Goal: Task Accomplishment & Management: Manage account settings

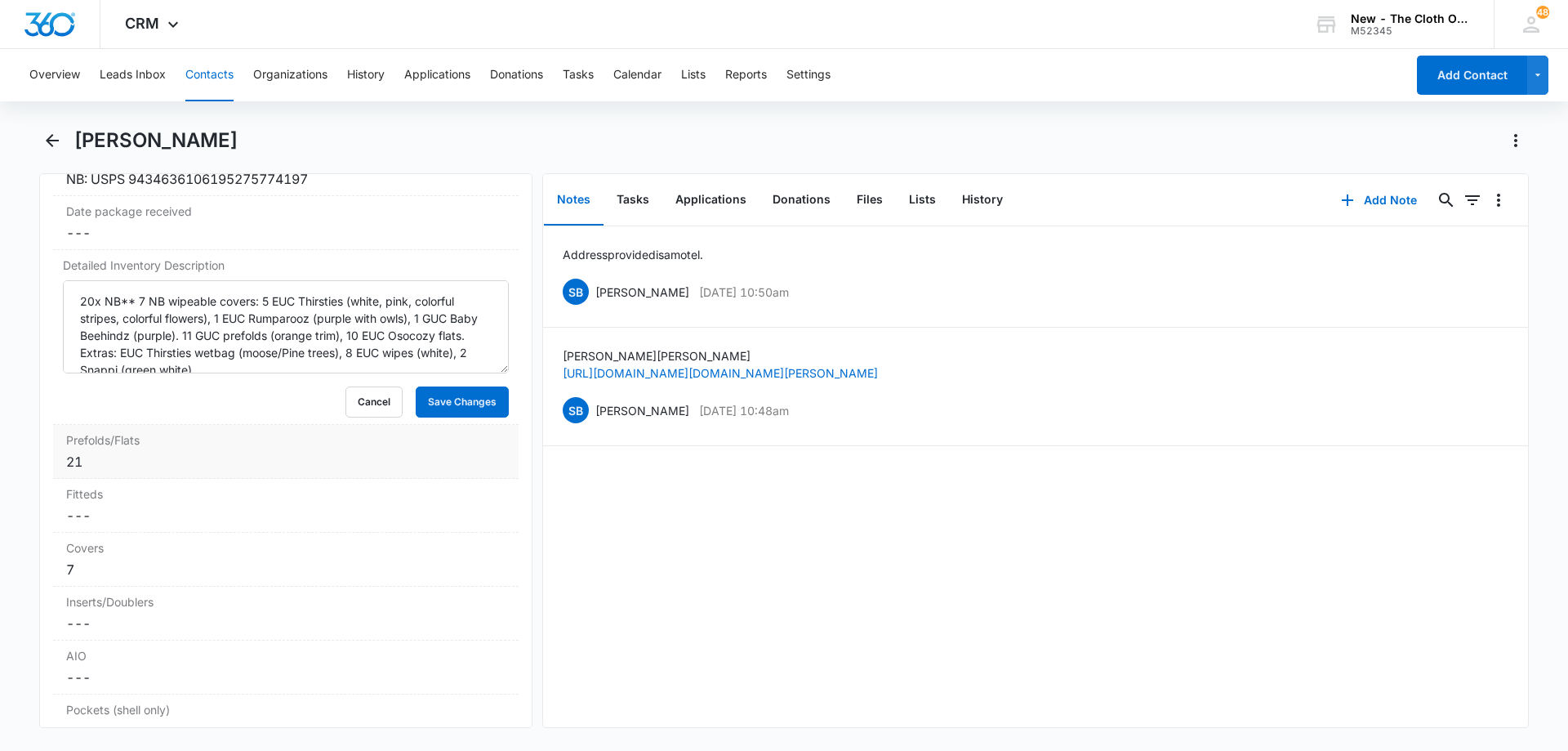
scroll to position [3922, 0]
click at [458, 406] on button "Save Changes" at bounding box center [462, 400] width 93 height 31
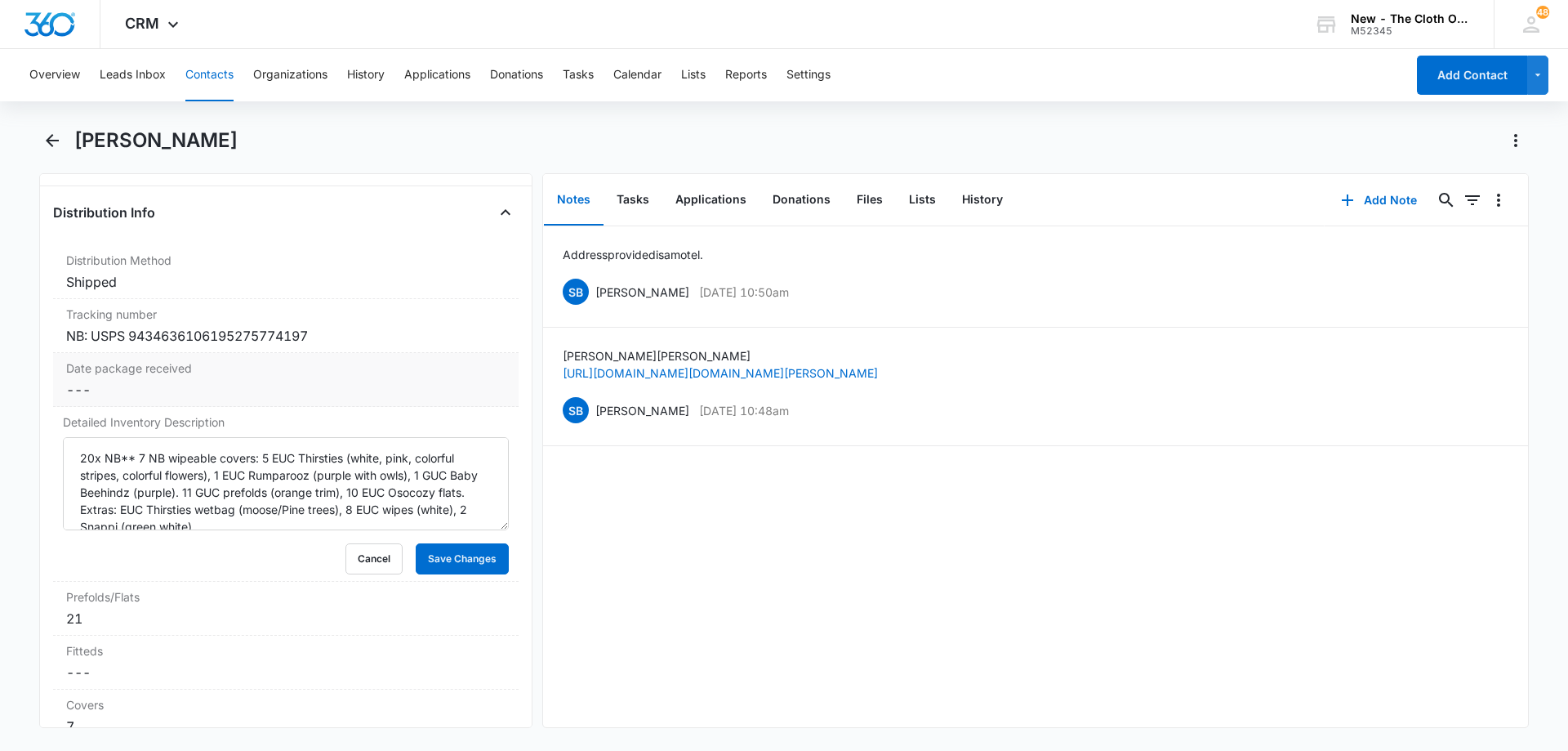
scroll to position [3759, 0]
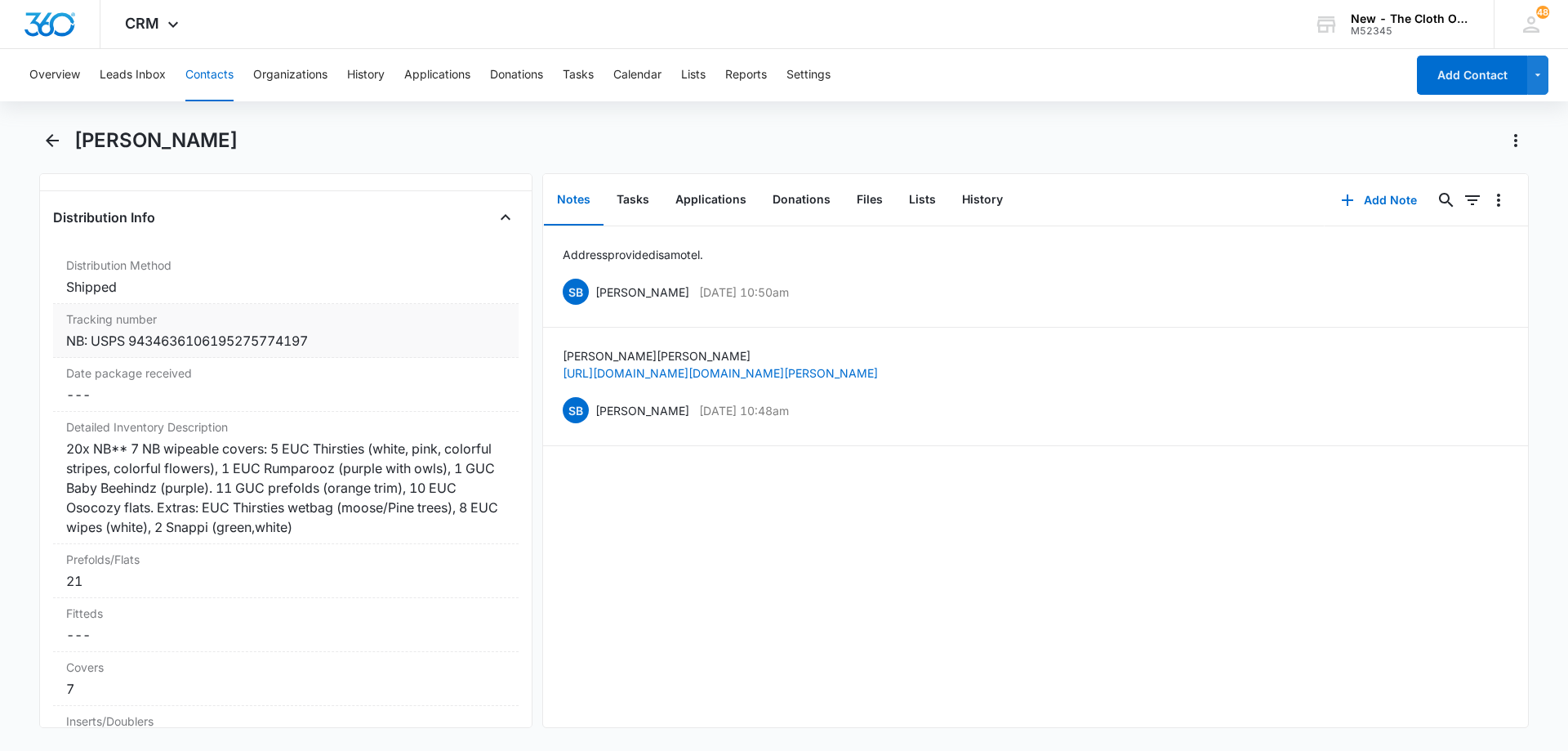
click at [259, 344] on div "NB: USPS 9434636106195275774197" at bounding box center [286, 341] width 439 height 19
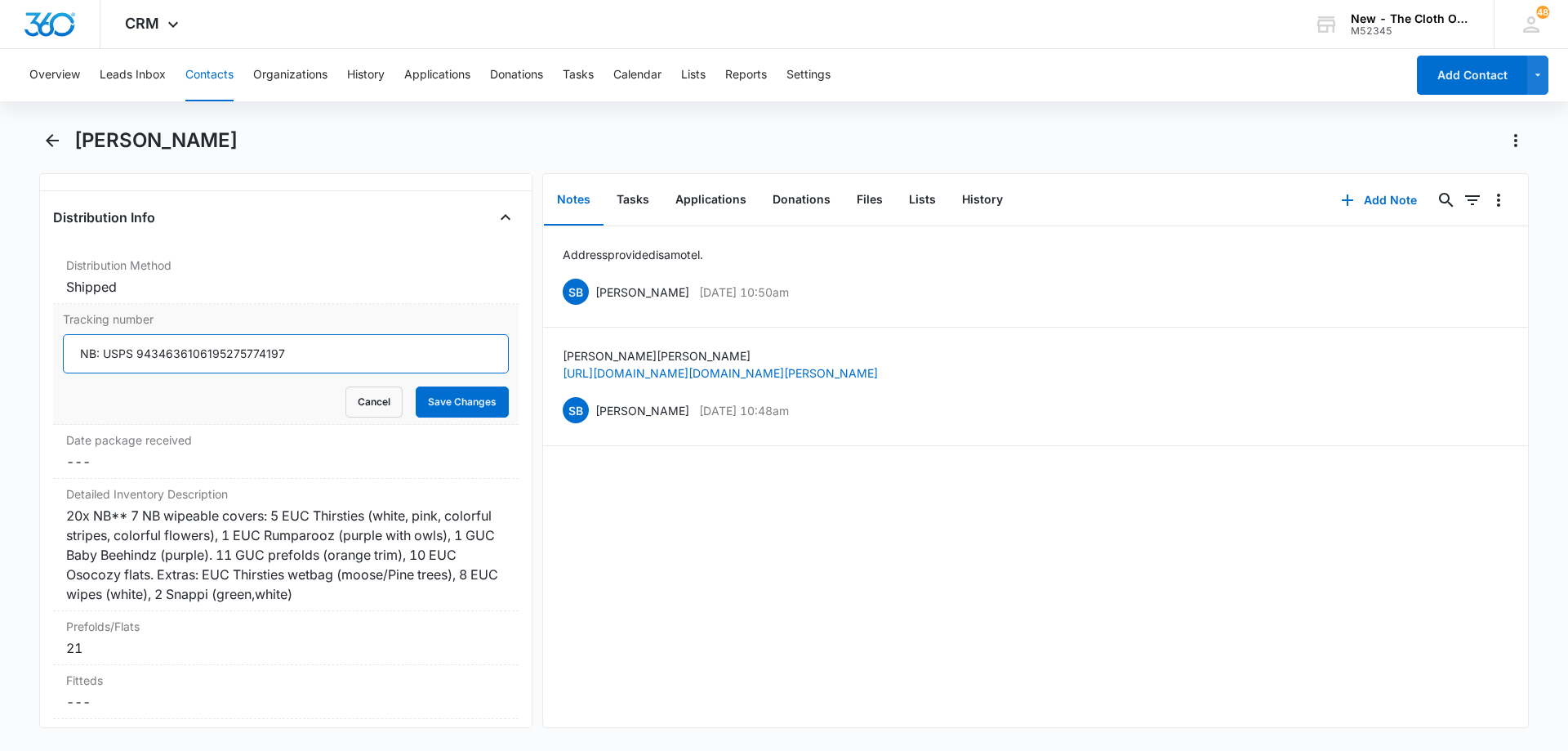
drag, startPoint x: 305, startPoint y: 352, endPoint x: 139, endPoint y: 360, distance: 166.2
click at [139, 360] on input "NB: USPS 9434636106195275774197" at bounding box center [286, 353] width 446 height 39
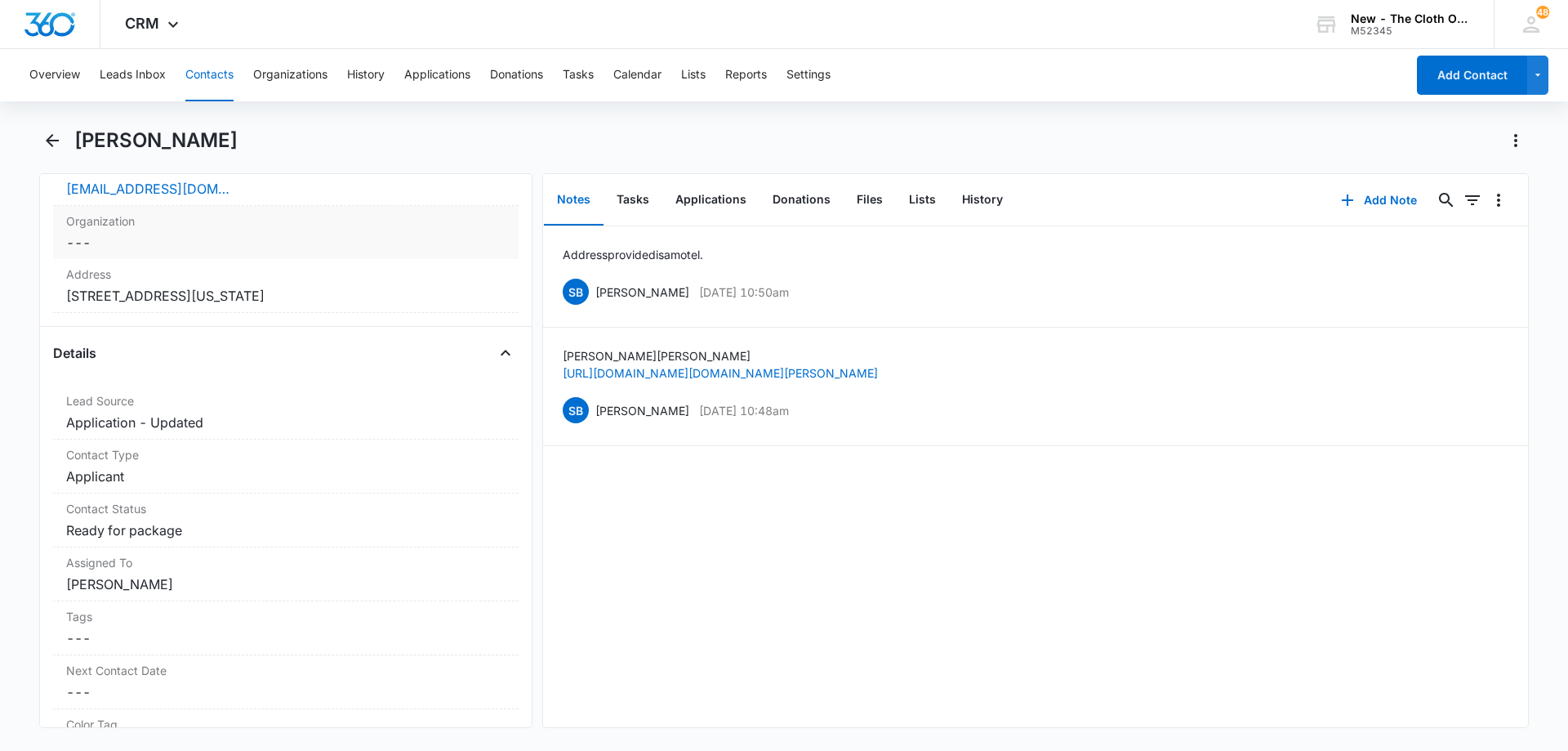
scroll to position [408, 0]
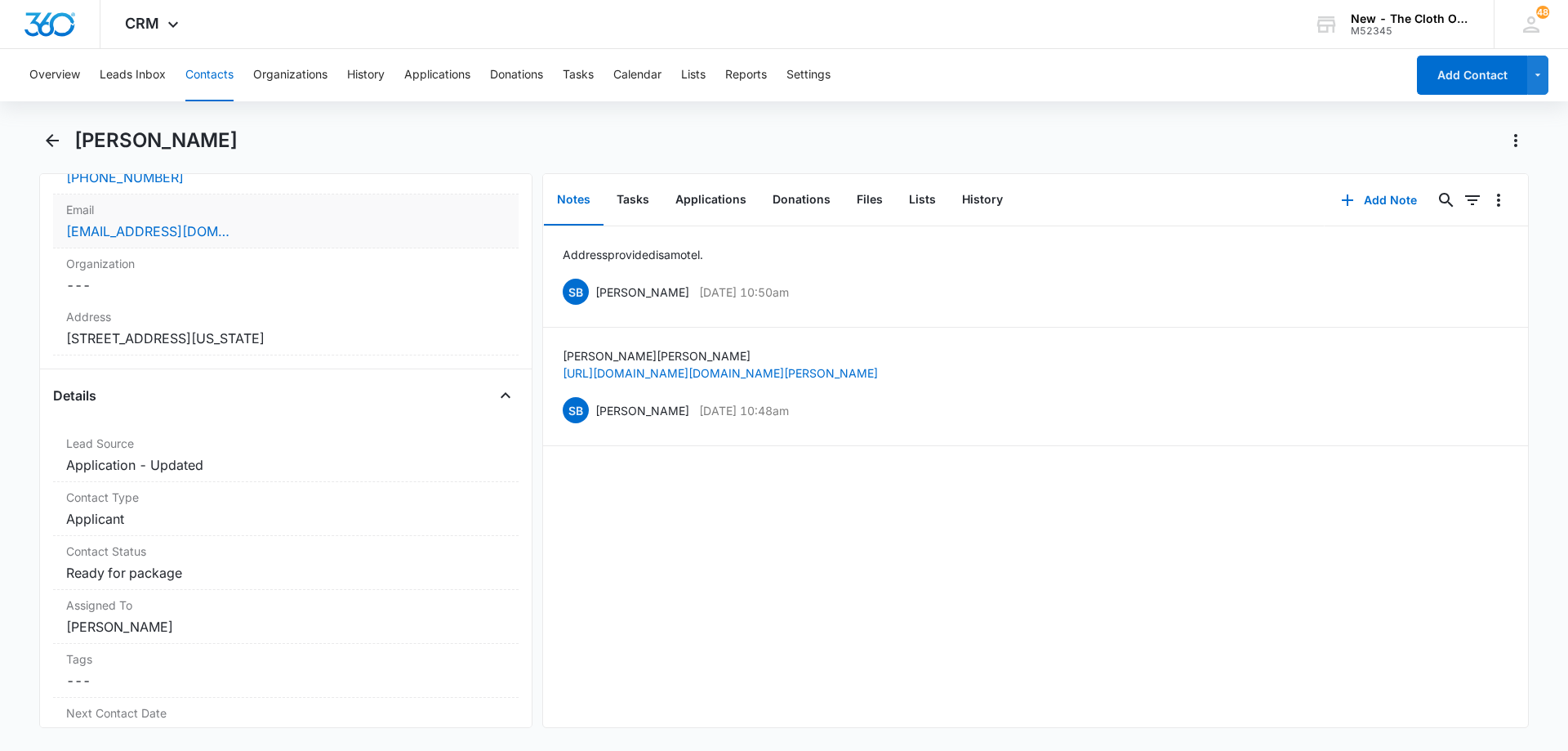
click at [363, 216] on label "Email" at bounding box center [286, 209] width 439 height 17
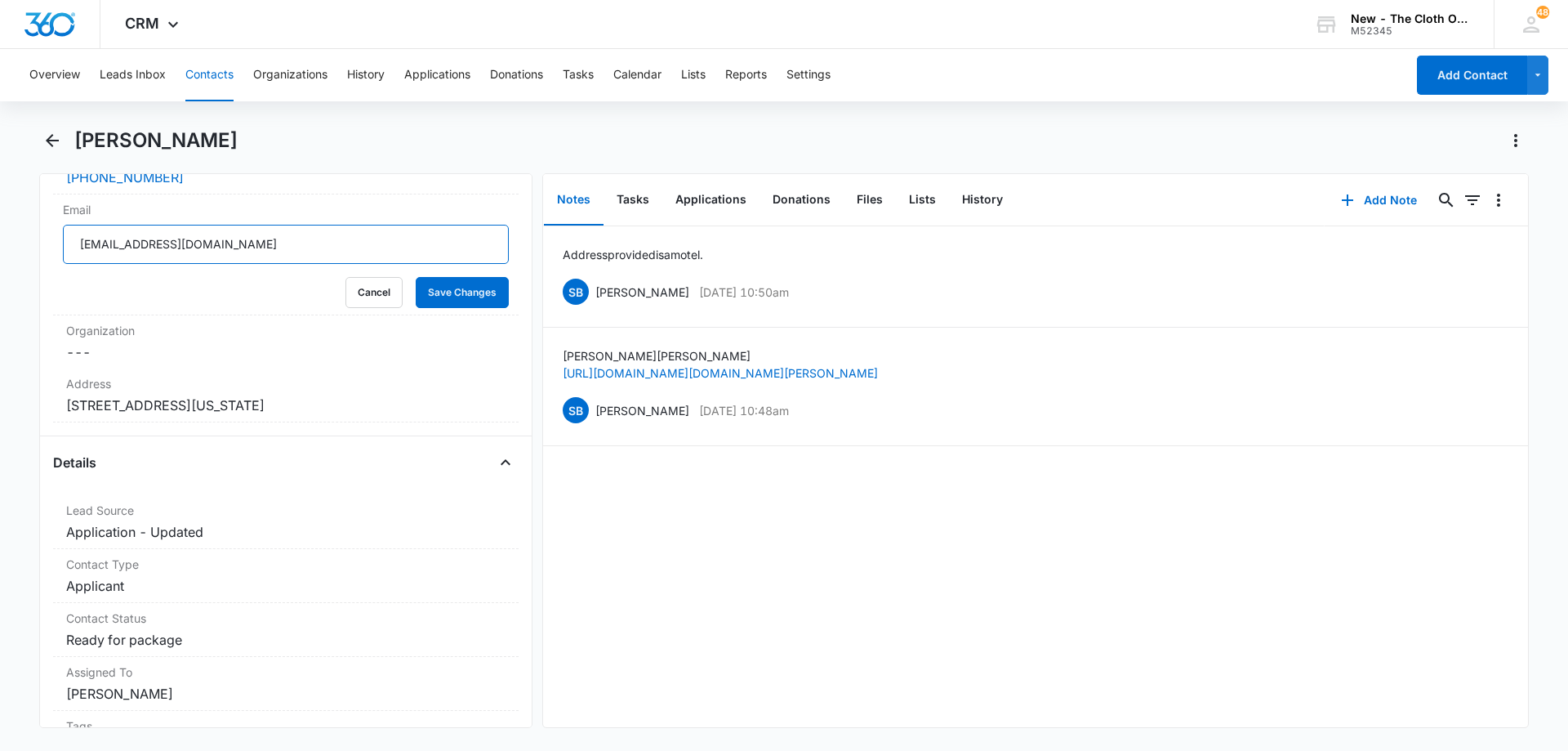
drag, startPoint x: 317, startPoint y: 247, endPoint x: 51, endPoint y: 229, distance: 266.6
click at [51, 229] on div "Remove JE [PERSON_NAME] Contact Info Name Cancel Save Changes [PERSON_NAME] Pho…" at bounding box center [285, 451] width 493 height 554
click at [568, 76] on button "Tasks" at bounding box center [578, 74] width 31 height 52
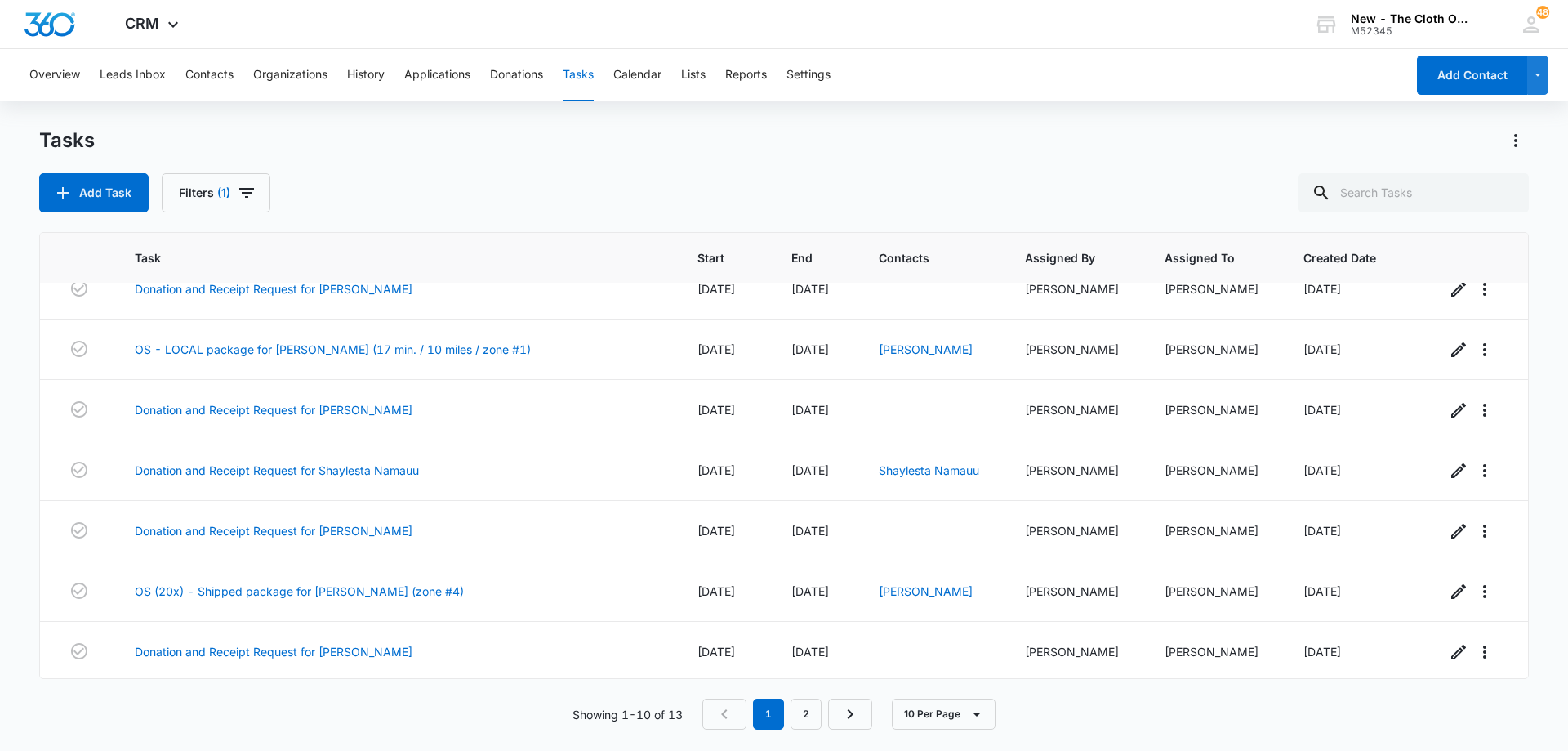
scroll to position [209, 0]
click at [804, 719] on link "2" at bounding box center [806, 714] width 31 height 31
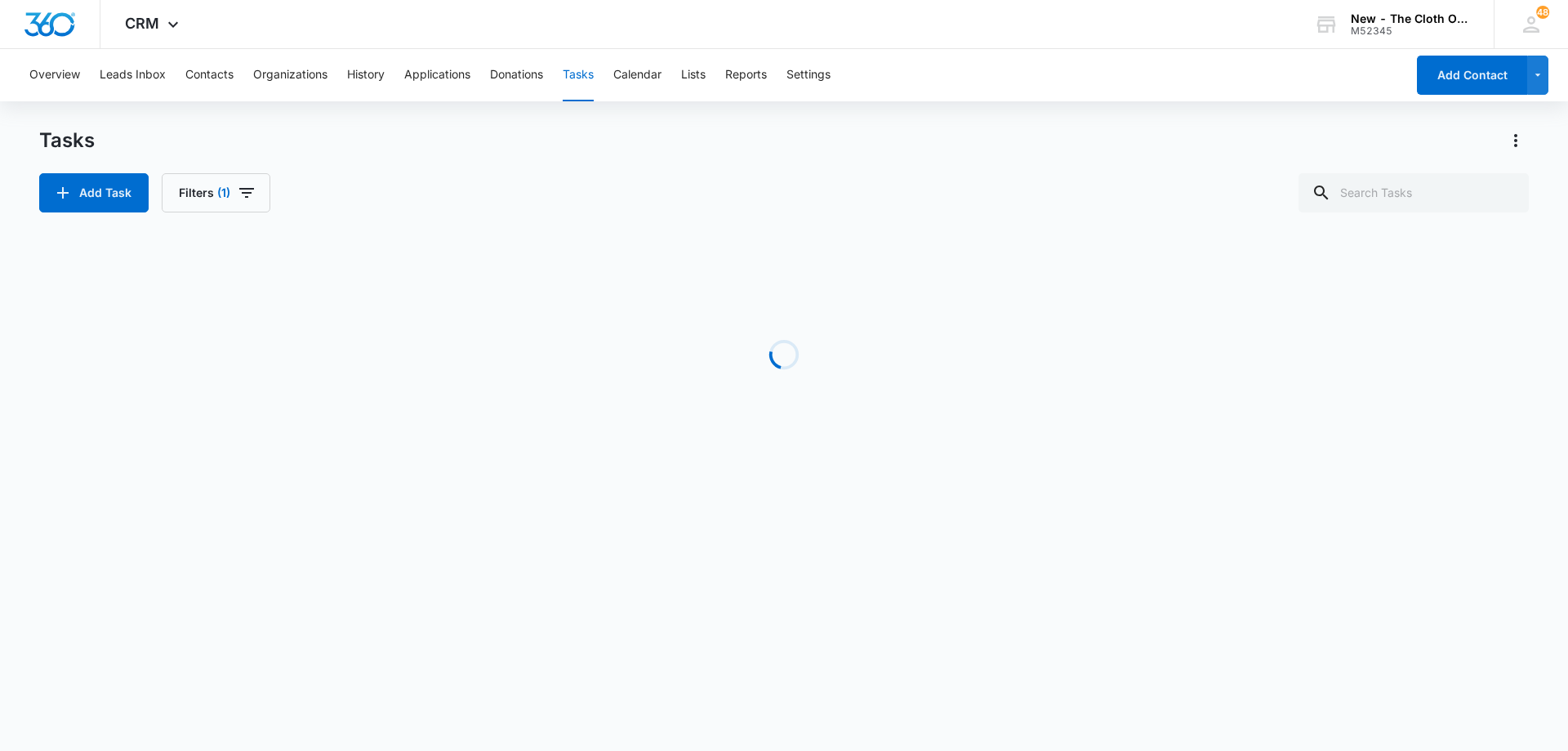
scroll to position [0, 0]
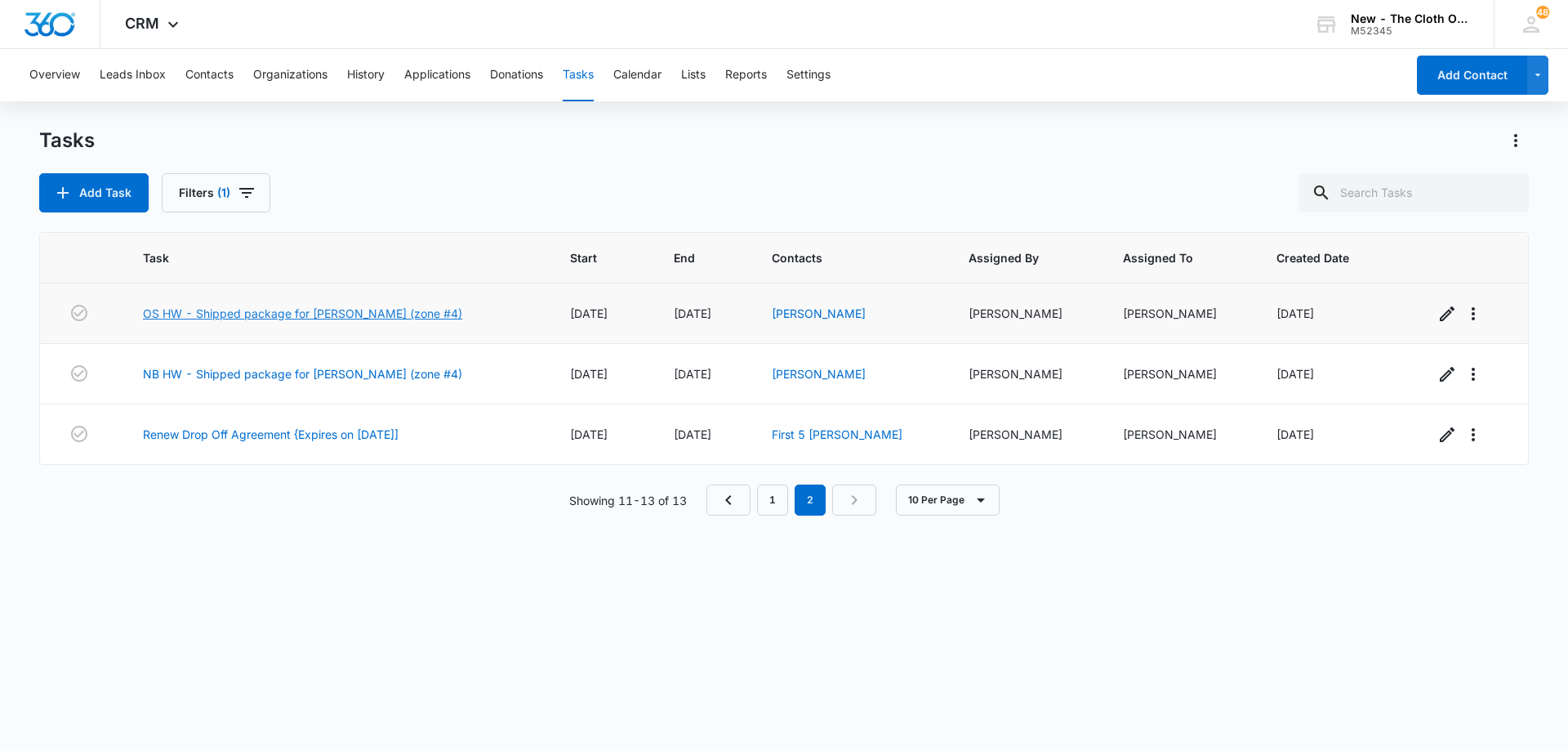
click at [367, 314] on link "OS HW - Shipped package for [PERSON_NAME] (zone #4)" at bounding box center [302, 313] width 320 height 17
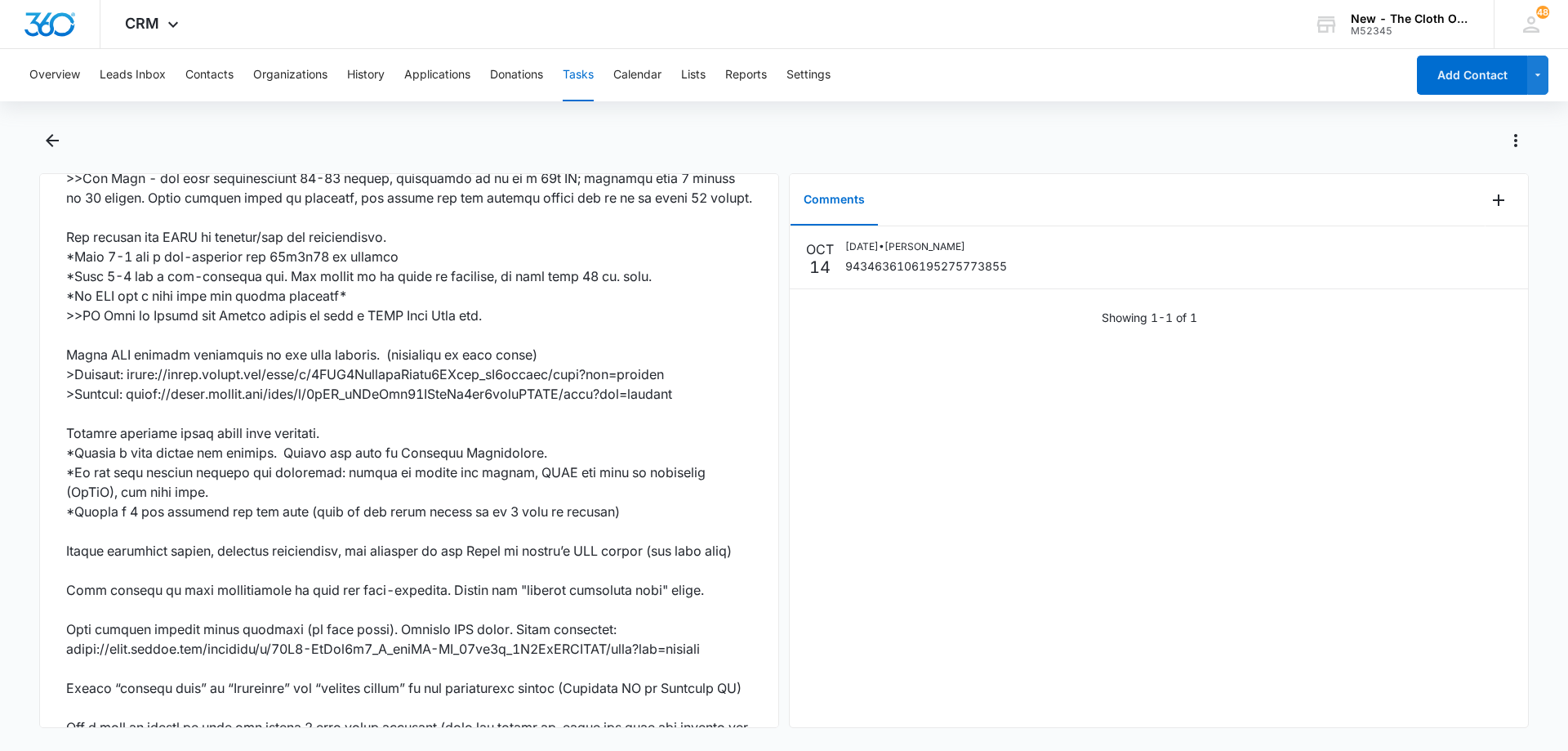
scroll to position [1048, 0]
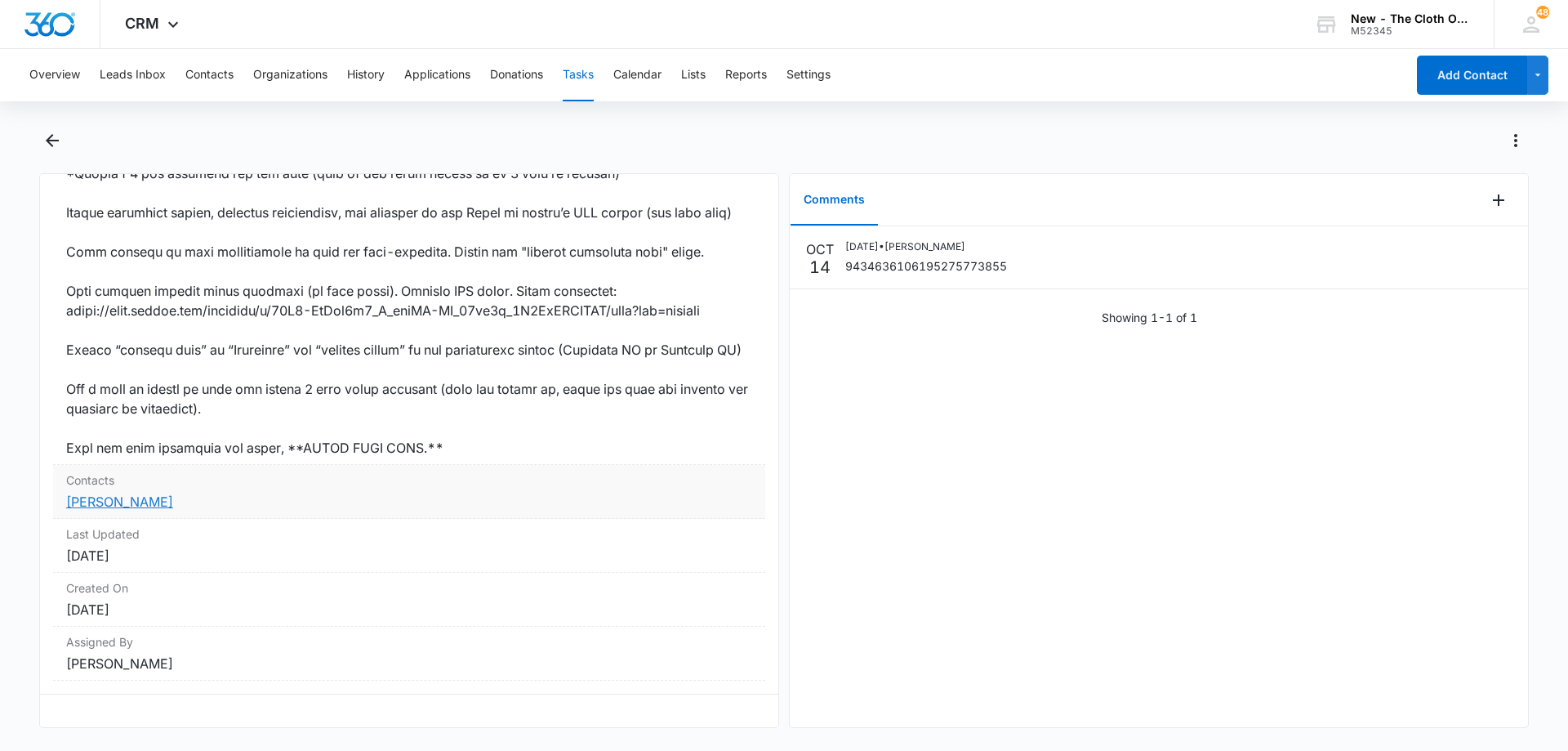
click at [142, 493] on link "[PERSON_NAME]" at bounding box center [120, 501] width 107 height 16
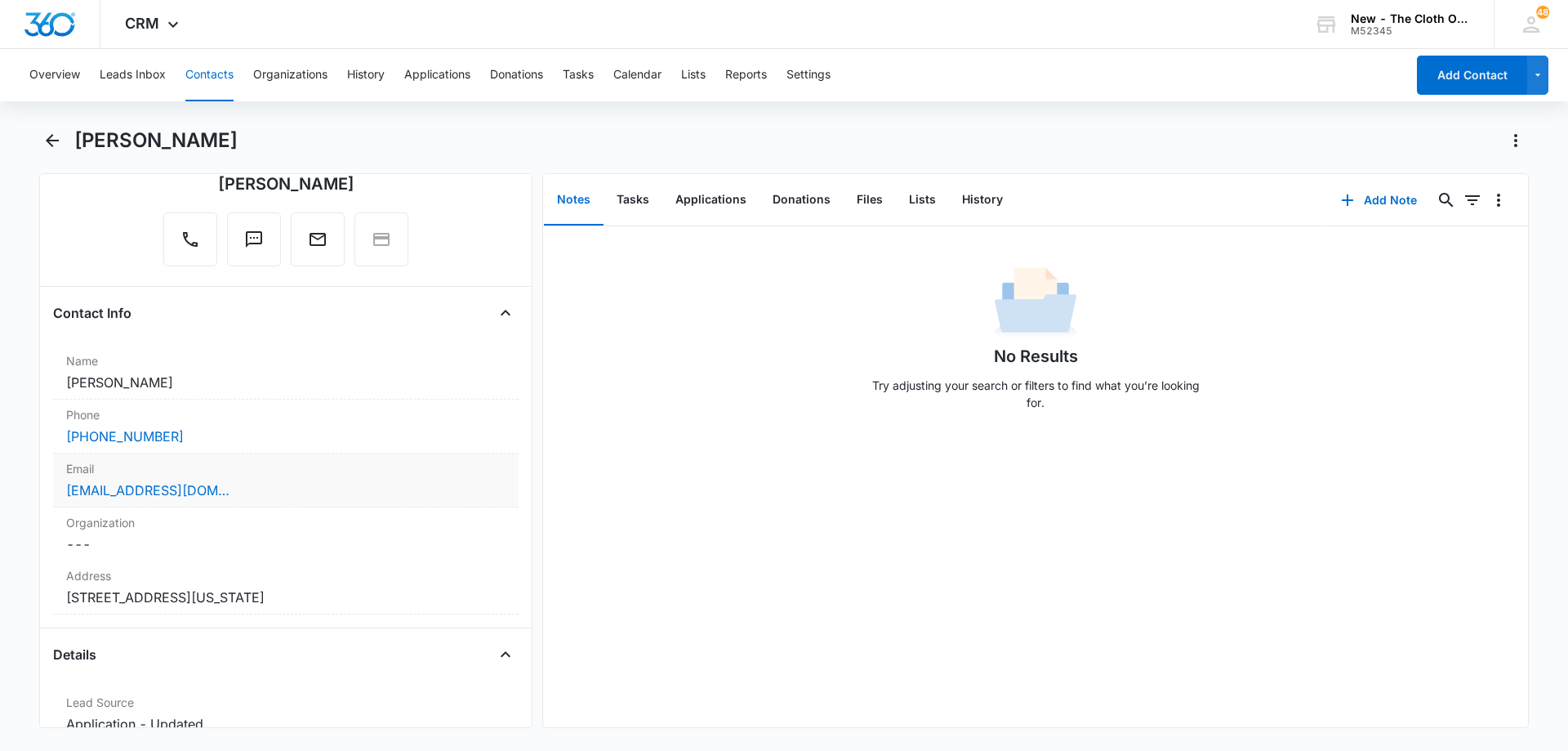
scroll to position [164, 0]
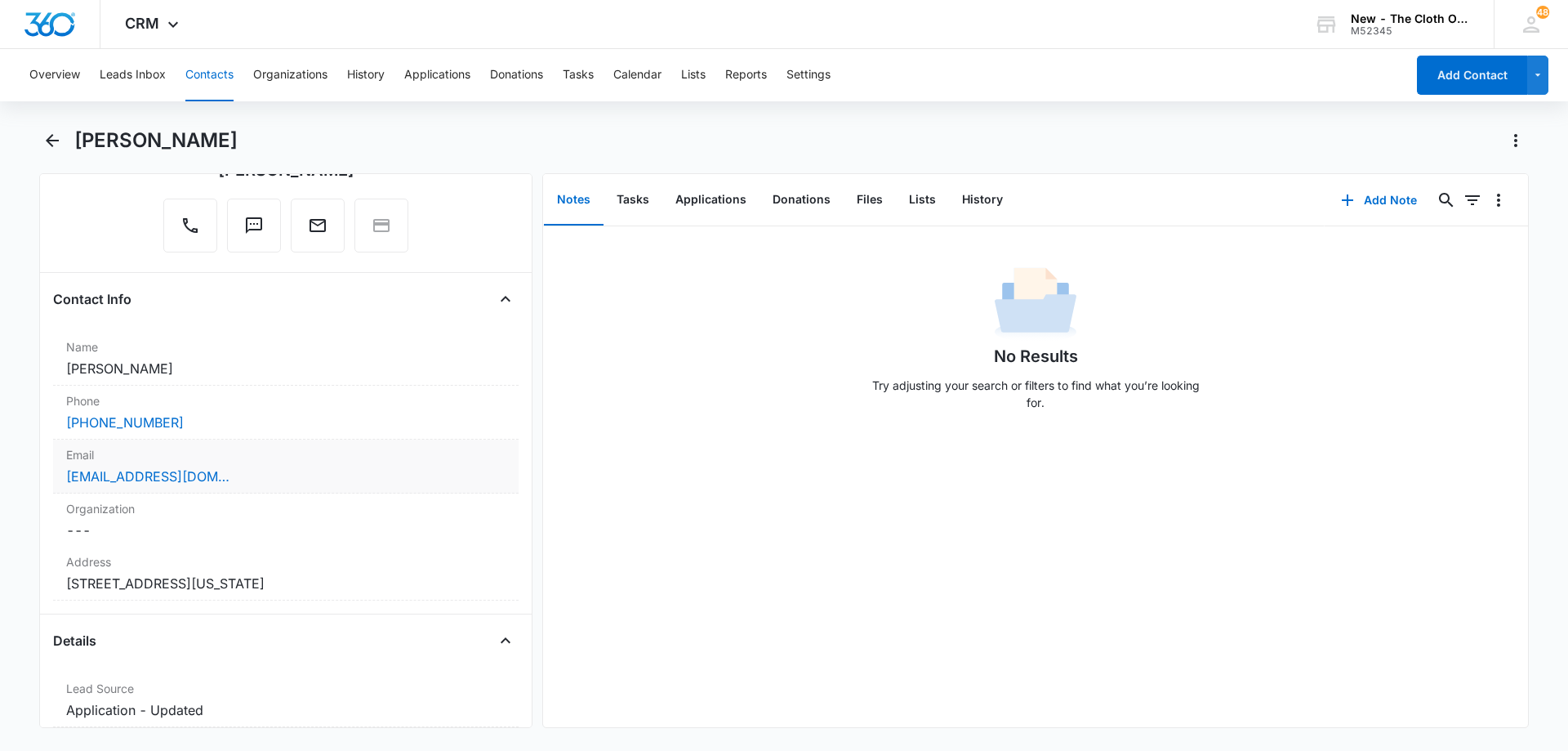
click at [273, 476] on div "rodriguezhailee@icloud.com" at bounding box center [286, 476] width 439 height 19
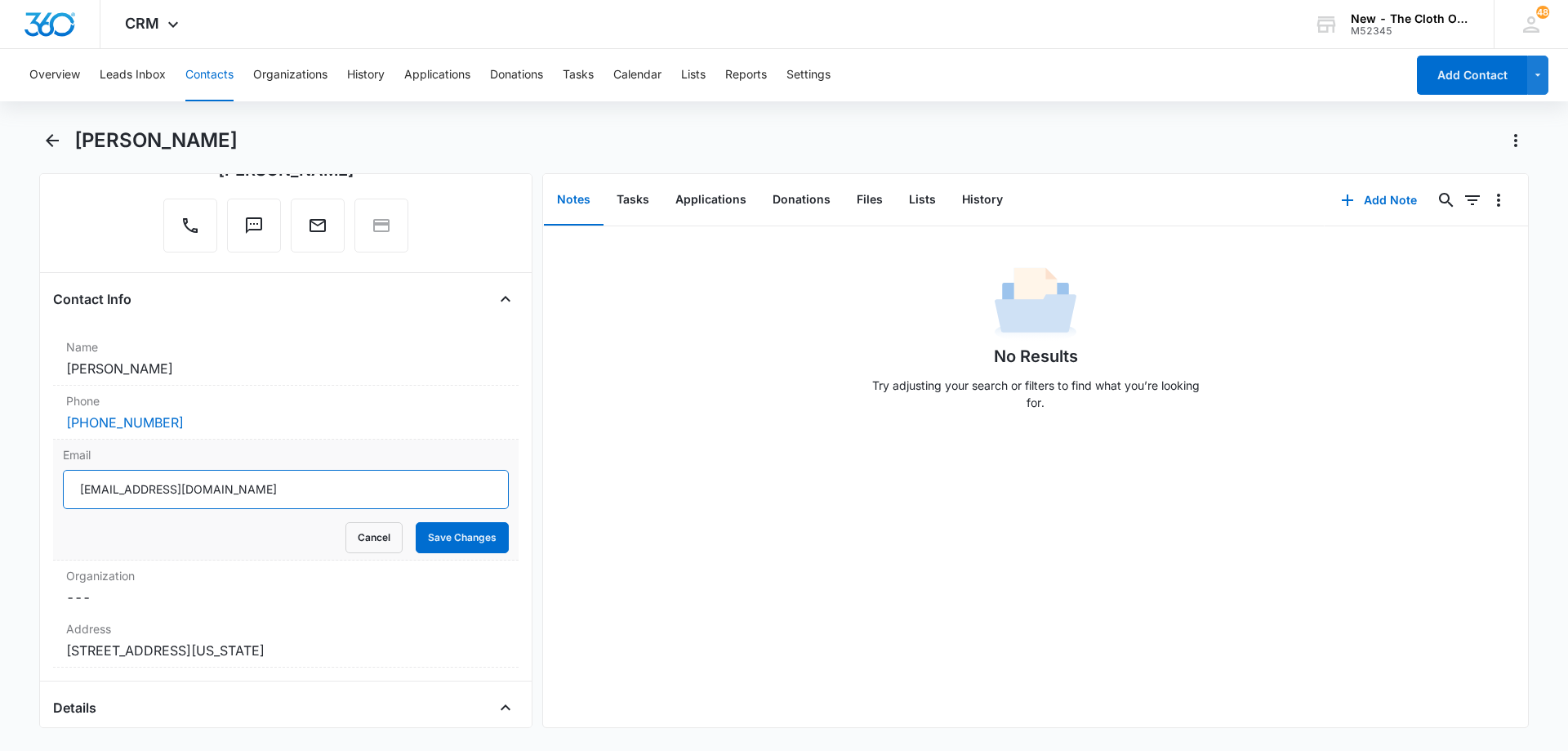
drag, startPoint x: 239, startPoint y: 492, endPoint x: 57, endPoint y: 479, distance: 182.5
click at [57, 479] on div "Email rodriguezhailee@icloud.com Cancel Save Changes" at bounding box center [286, 499] width 466 height 121
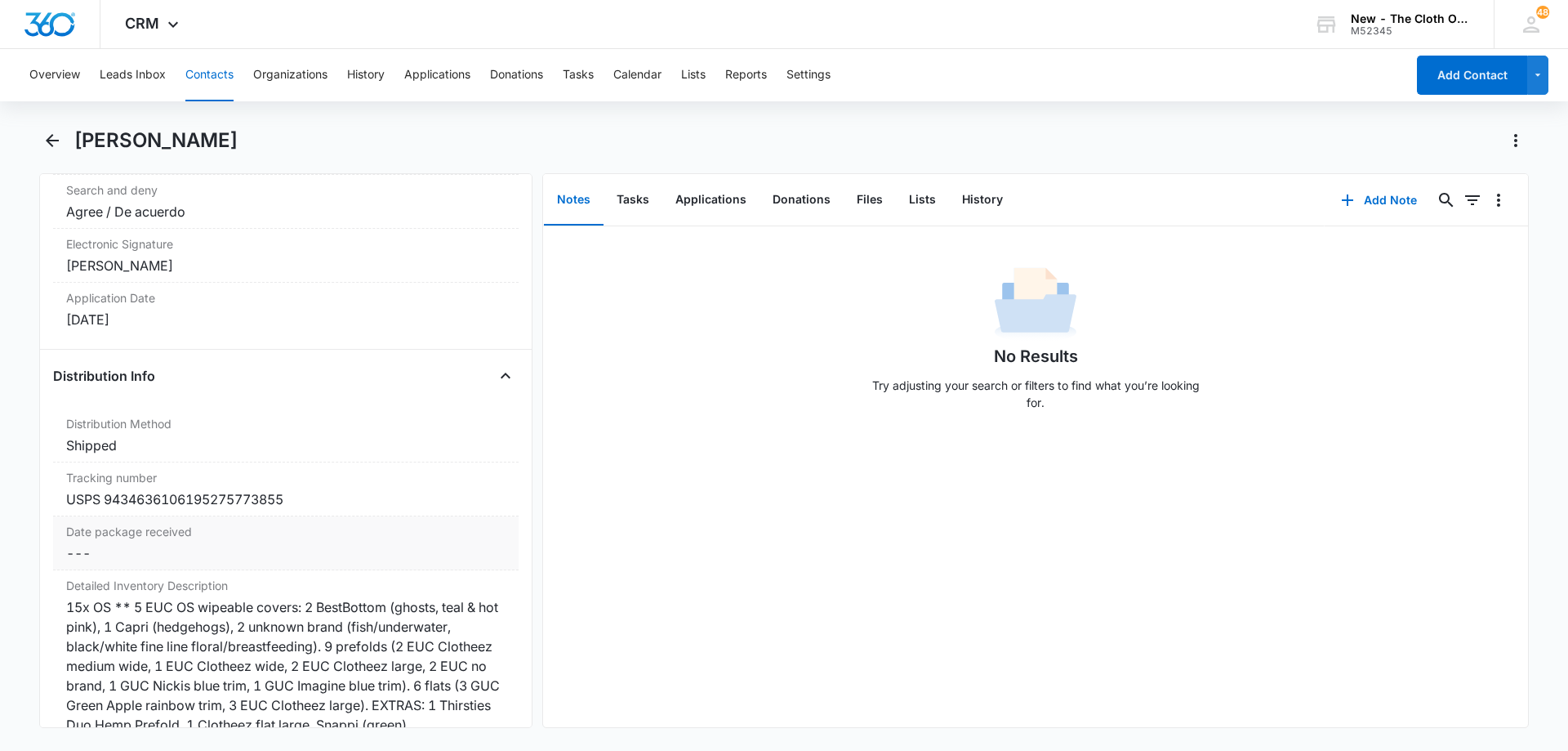
scroll to position [3677, 0]
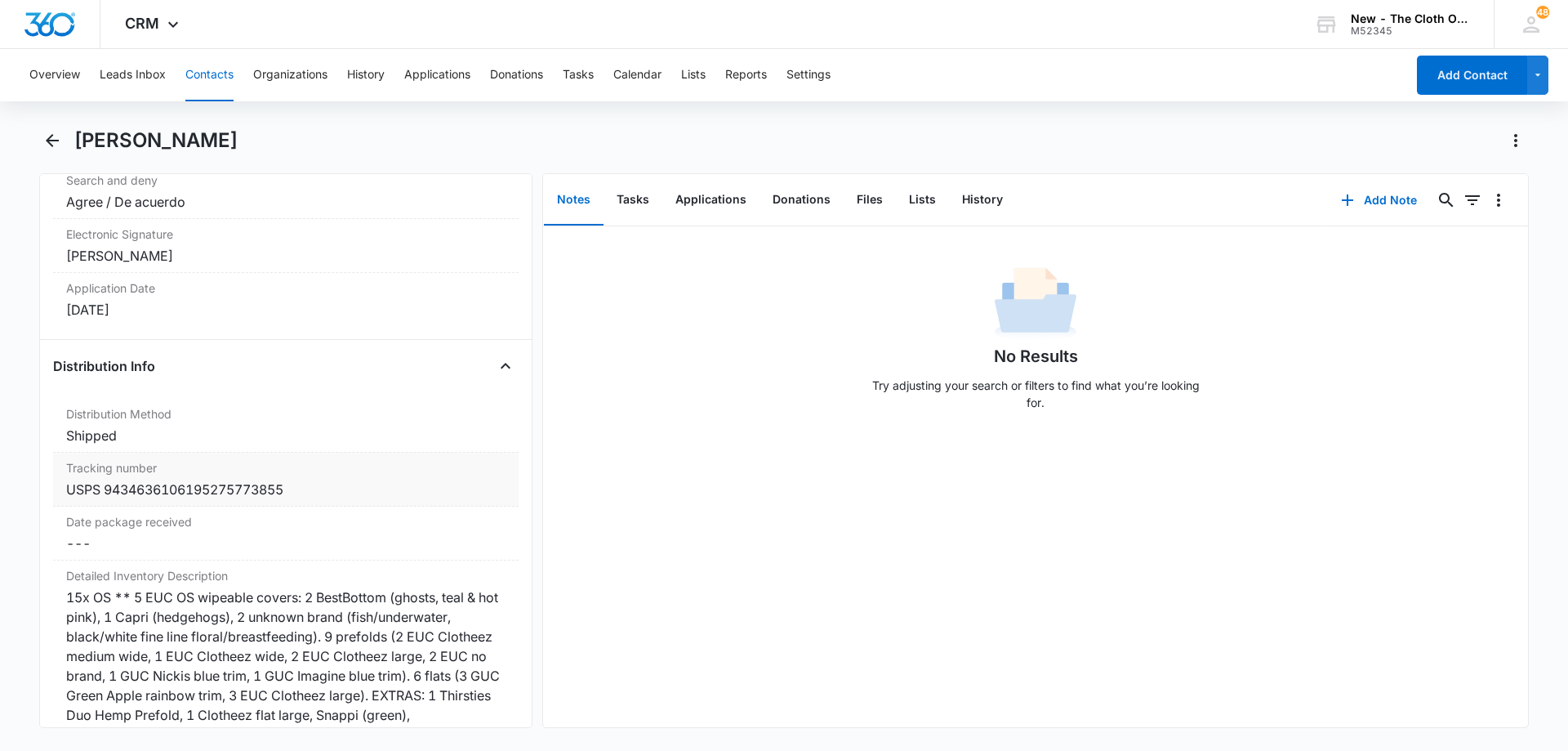
click at [310, 493] on div "USPS 9434636106195275773855" at bounding box center [286, 490] width 439 height 19
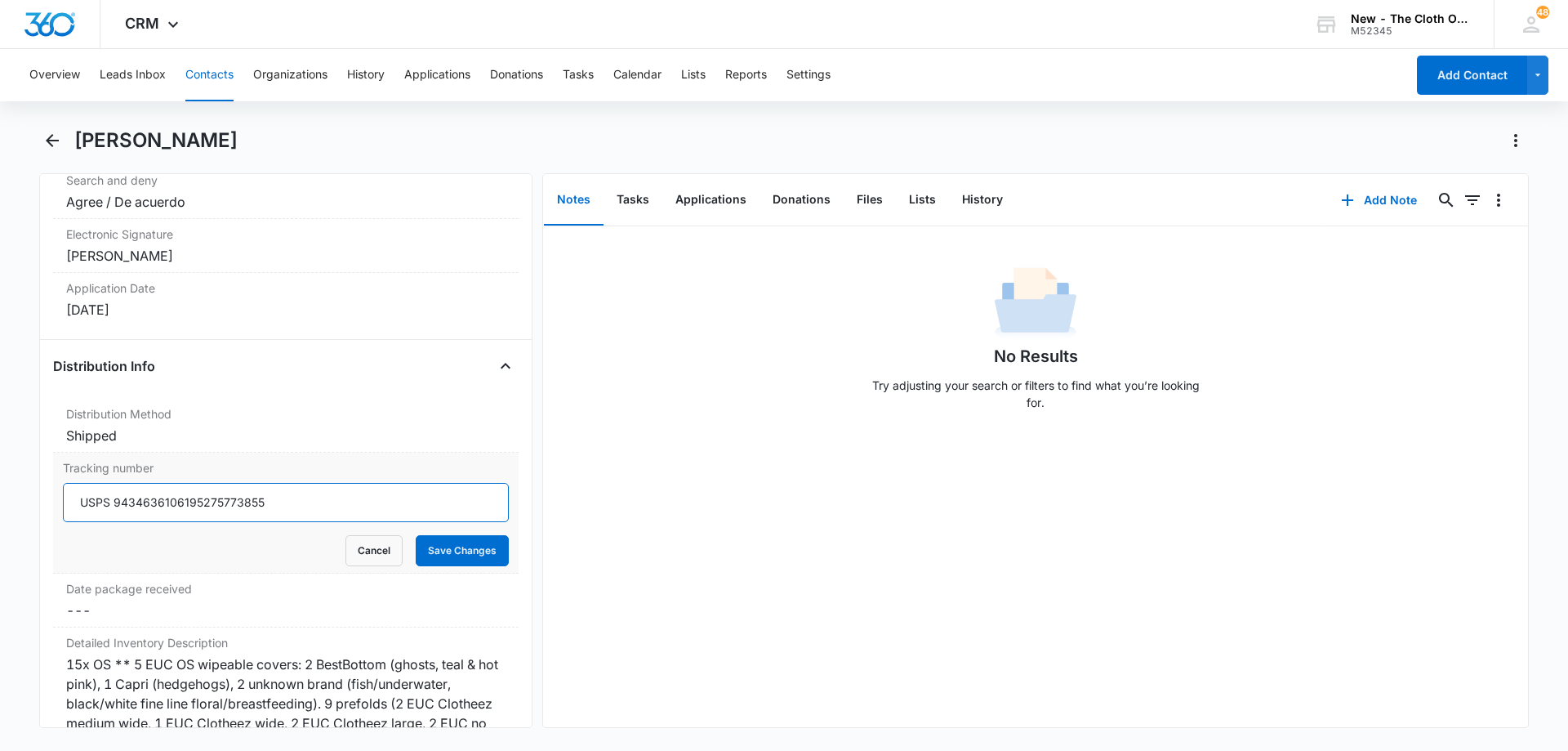
drag, startPoint x: 269, startPoint y: 505, endPoint x: 114, endPoint y: 506, distance: 155.0
click at [114, 506] on input "USPS 9434636106195275773855" at bounding box center [286, 502] width 446 height 39
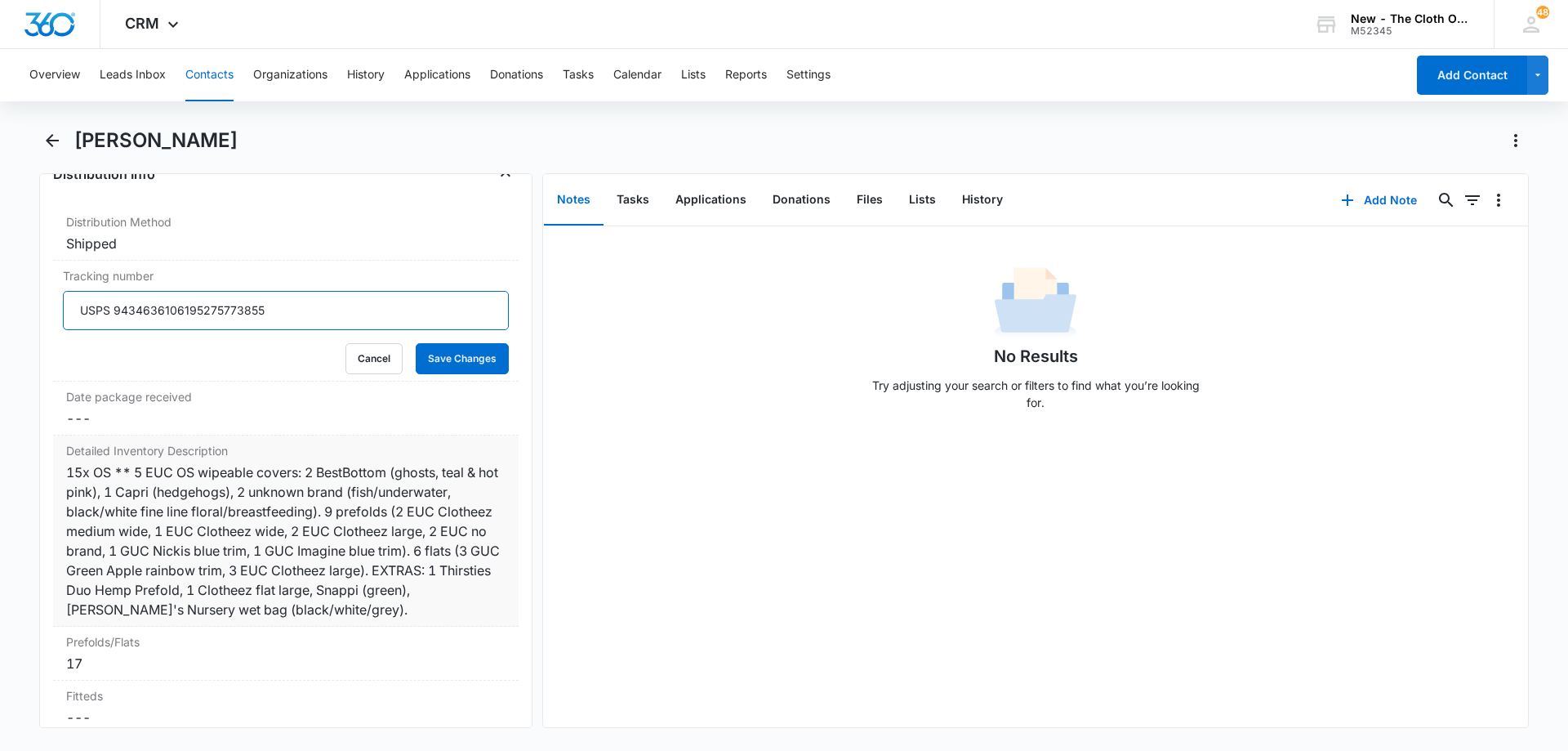
scroll to position [3922, 0]
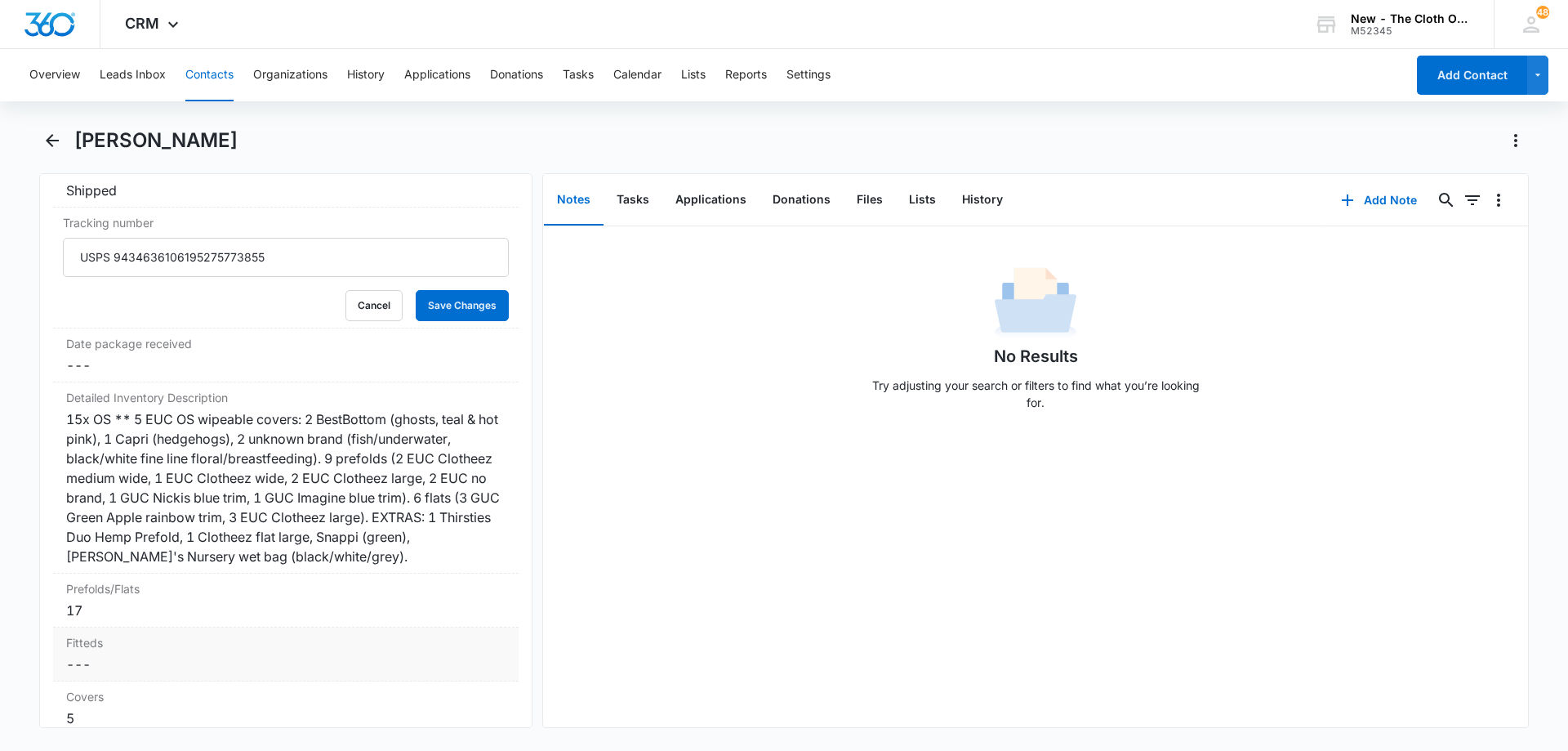
click at [193, 544] on div "15x OS ** 5 EUC OS wipeable covers: 2 BestBottom (ghosts, teal & hot pink), 1 C…" at bounding box center [286, 487] width 439 height 157
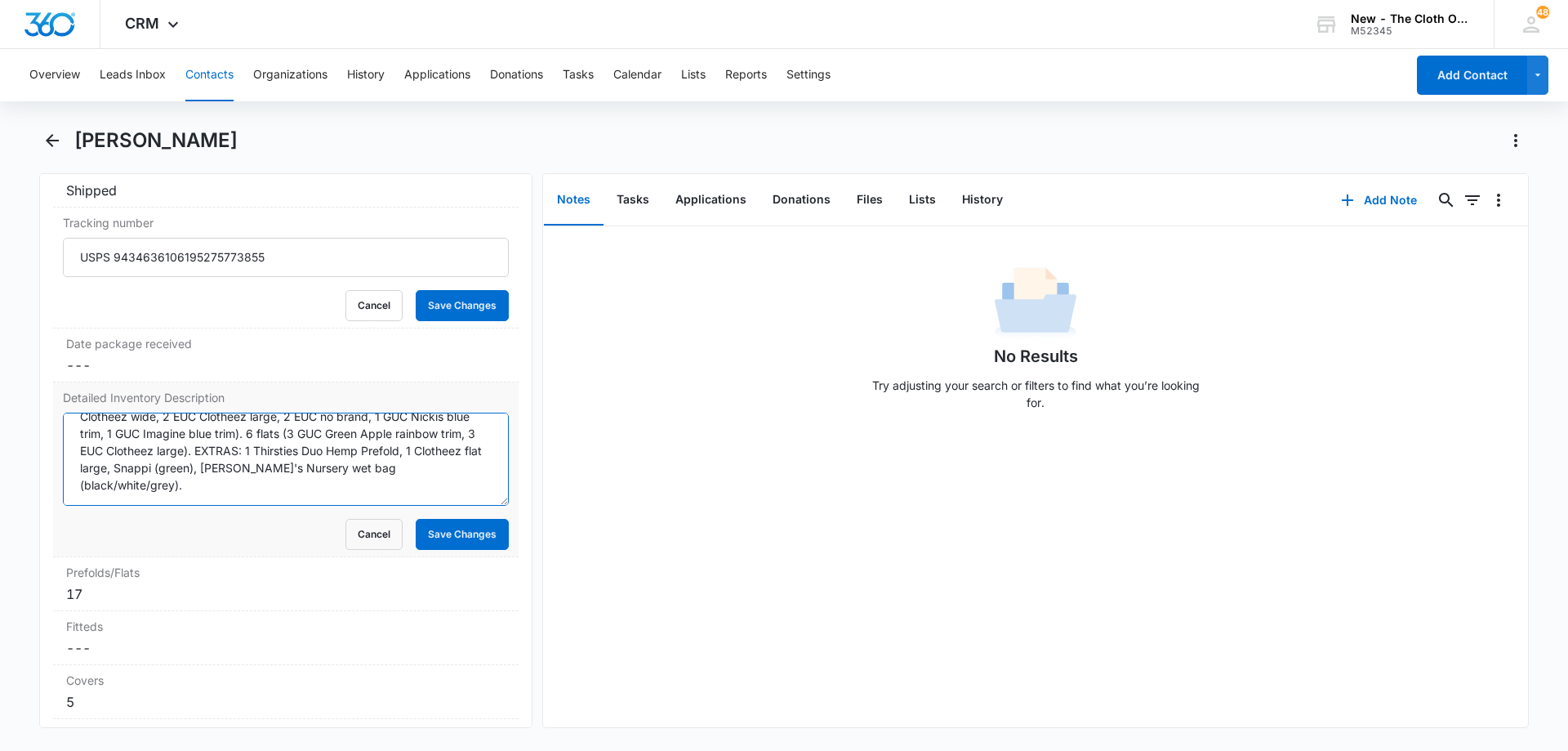
scroll to position [0, 0]
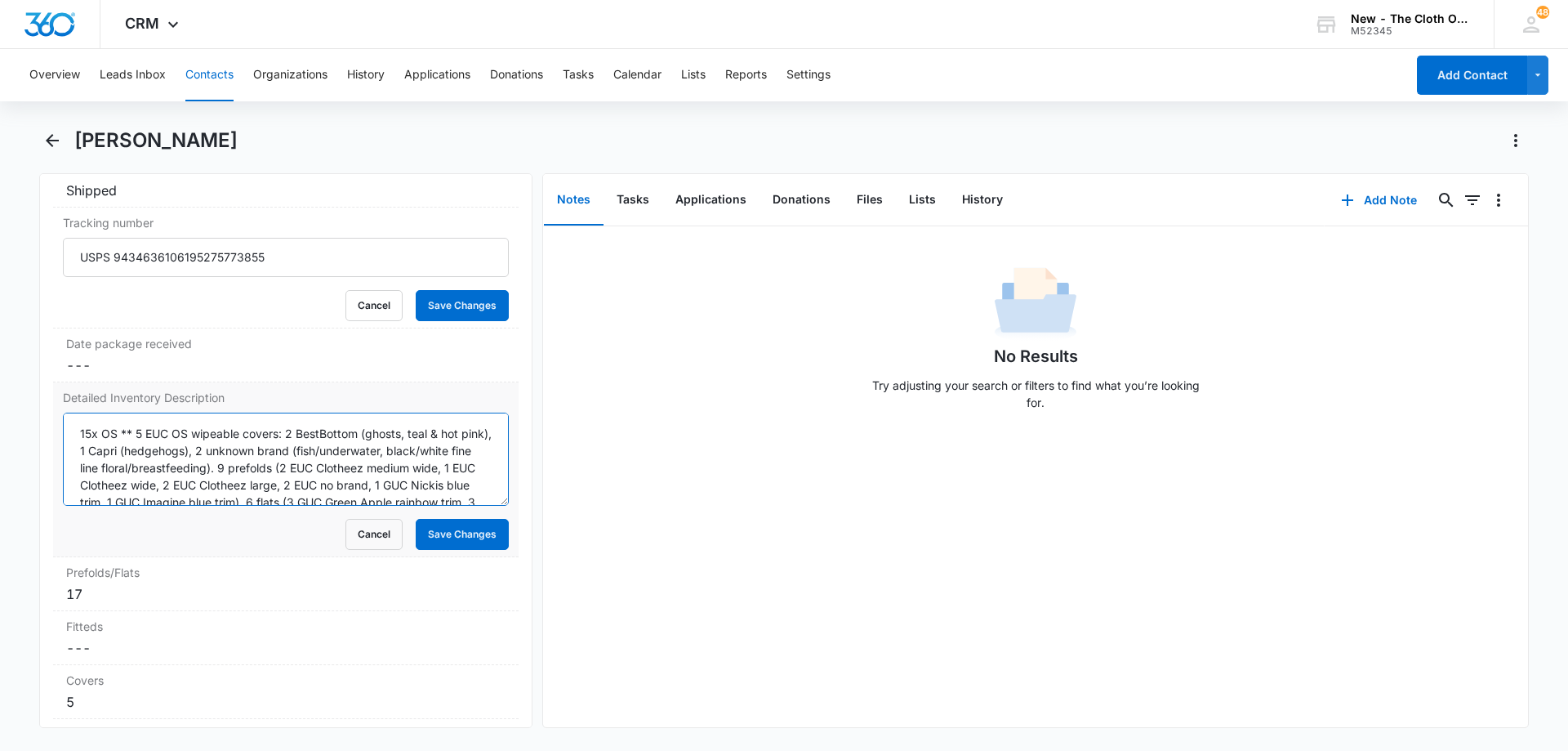
drag, startPoint x: 206, startPoint y: 476, endPoint x: 137, endPoint y: 437, distance: 79.3
click at [137, 437] on textarea "15x OS ** 5 EUC OS wipeable covers: 2 BestBottom (ghosts, teal & hot pink), 1 C…" at bounding box center [286, 459] width 446 height 93
click at [585, 74] on button "Tasks" at bounding box center [578, 74] width 31 height 52
